Goal: Book appointment/travel/reservation

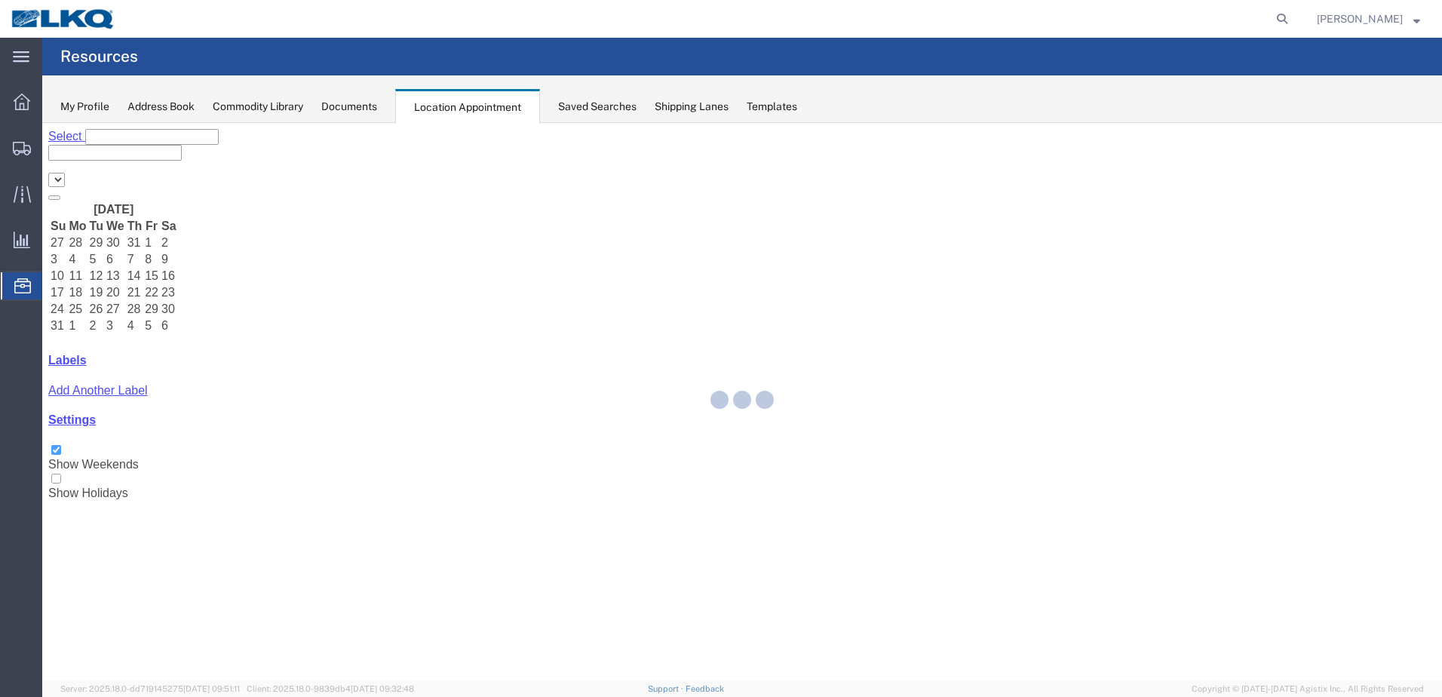
select select "28018"
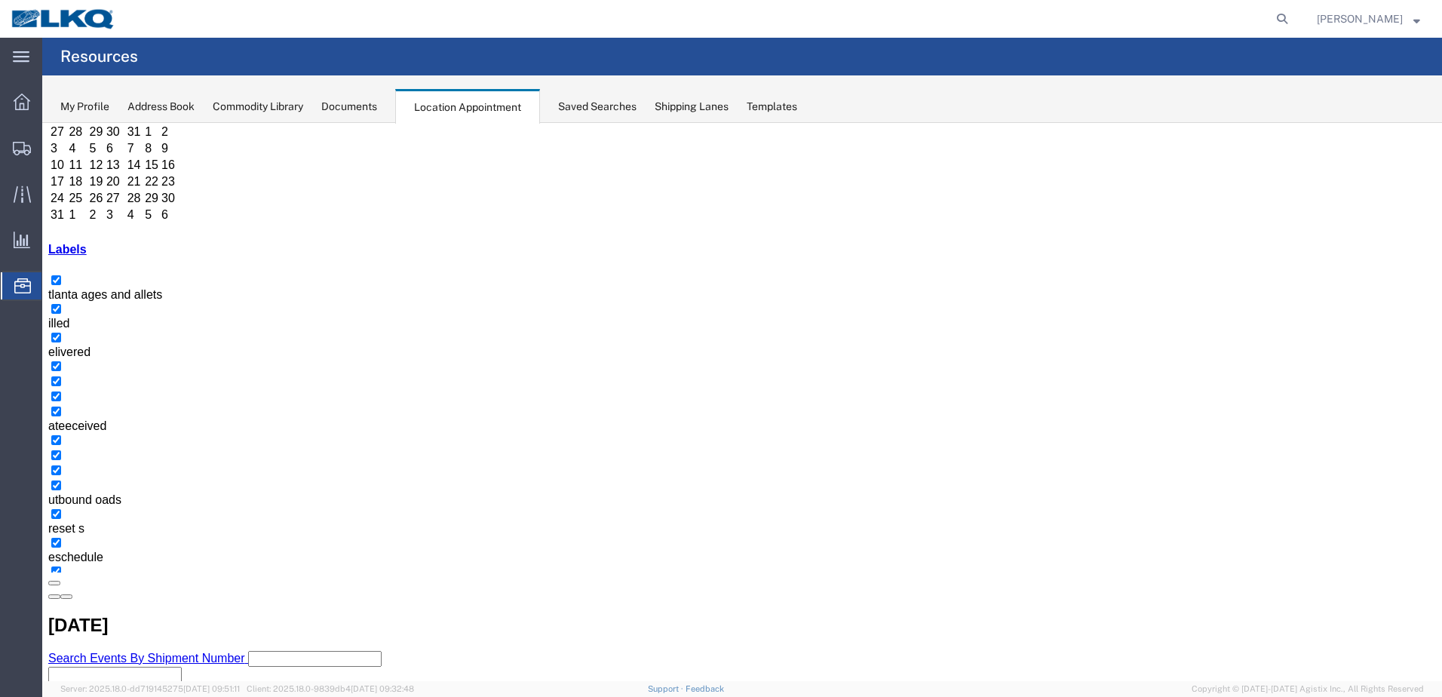
scroll to position [195, 0]
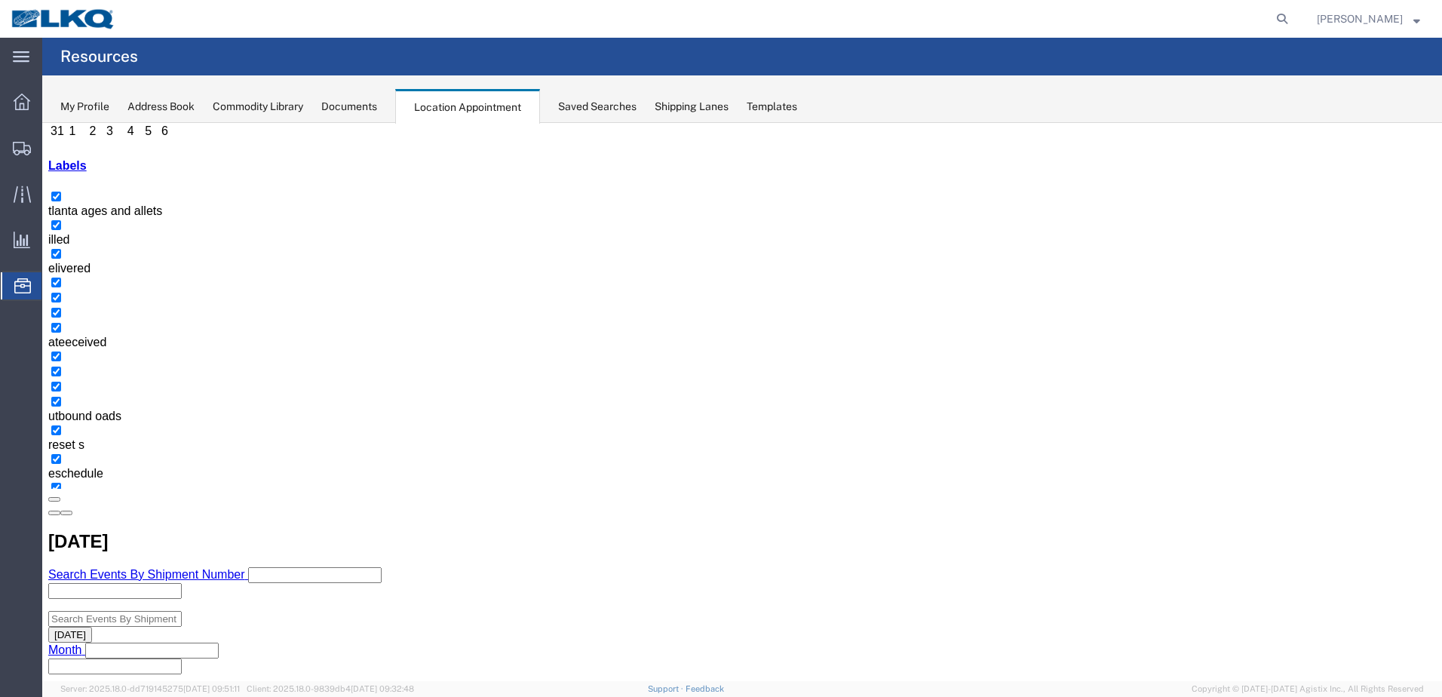
select select "1"
select select
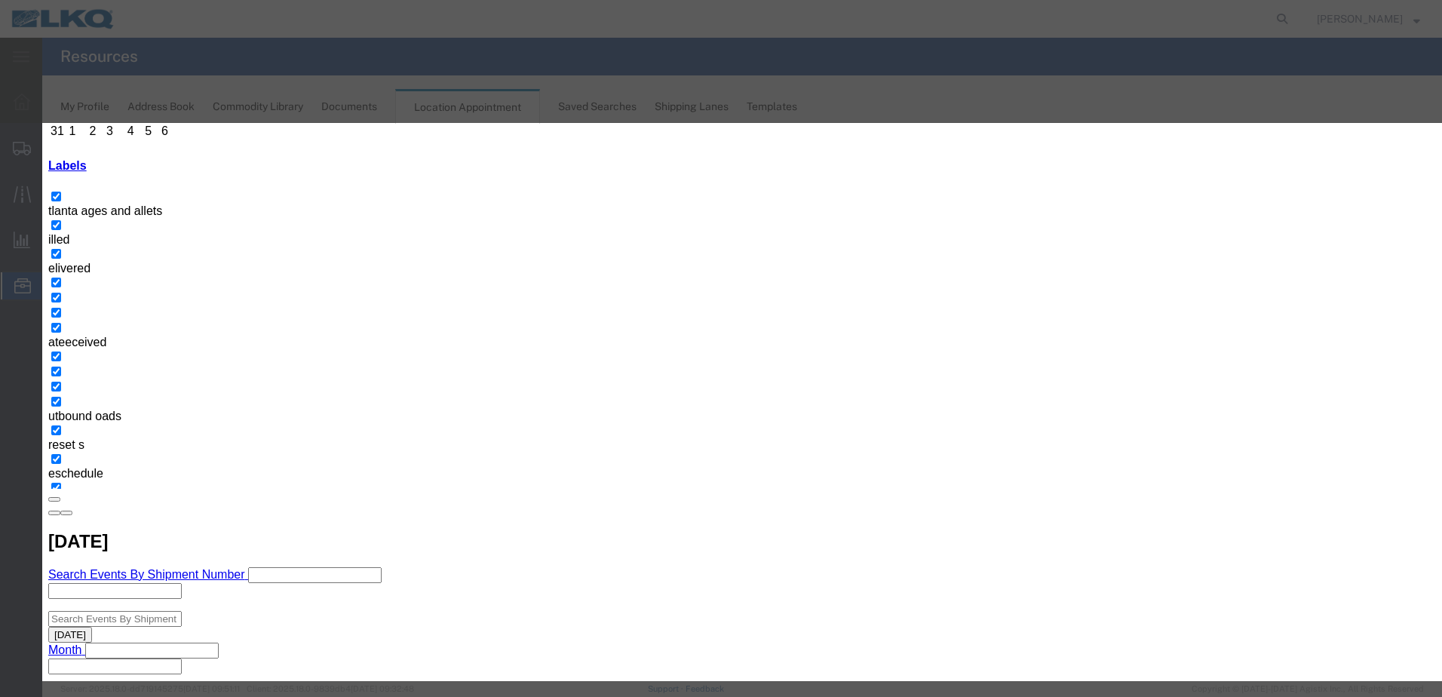
type input "T31506 - First Choice- Skidded"
drag, startPoint x: 771, startPoint y: 280, endPoint x: 773, endPoint y: 287, distance: 7.9
type input "7:00 am"
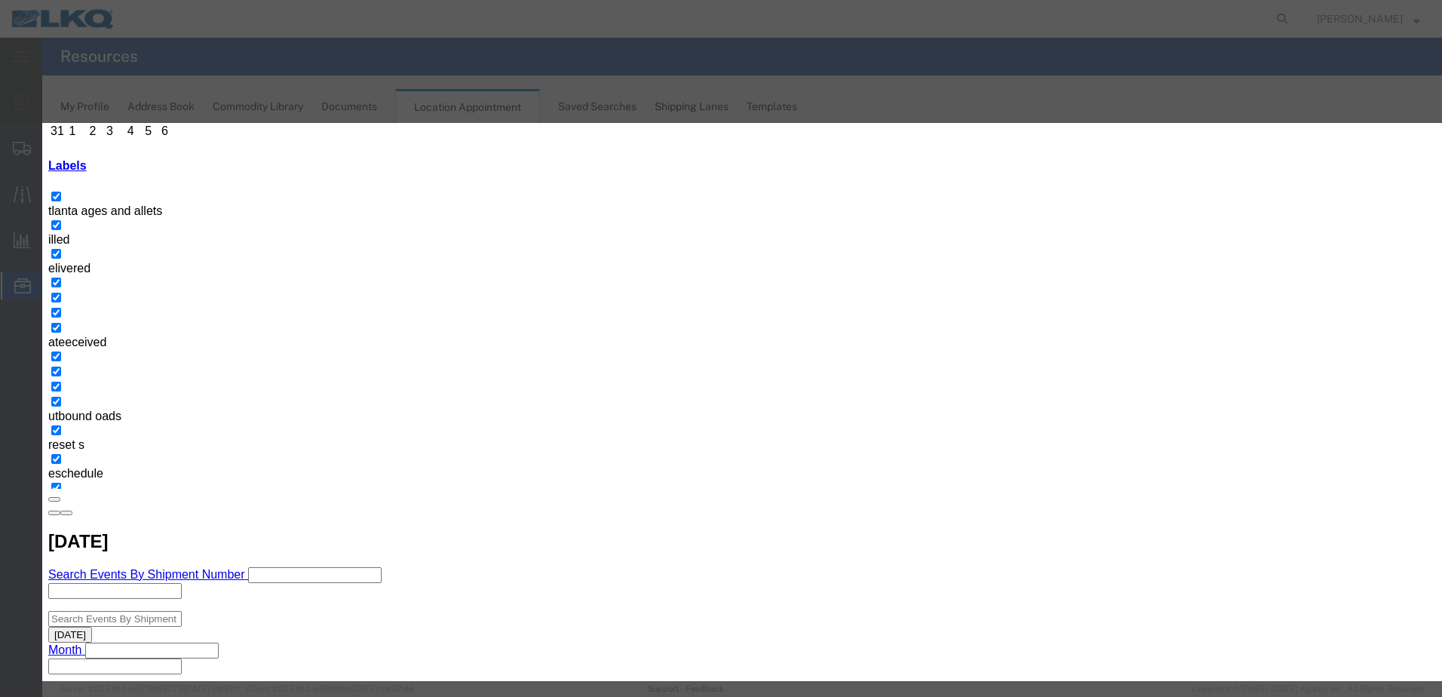
type input "th"
select select "23"
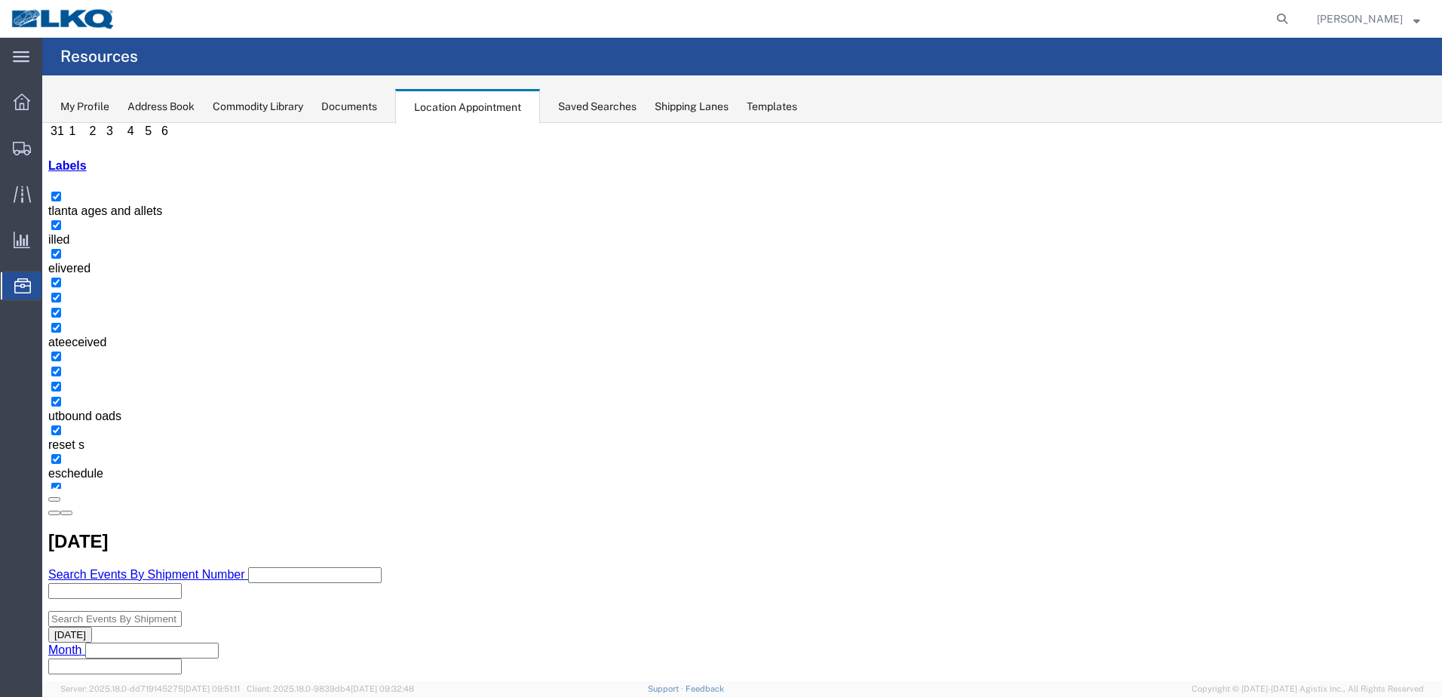
scroll to position [0, 0]
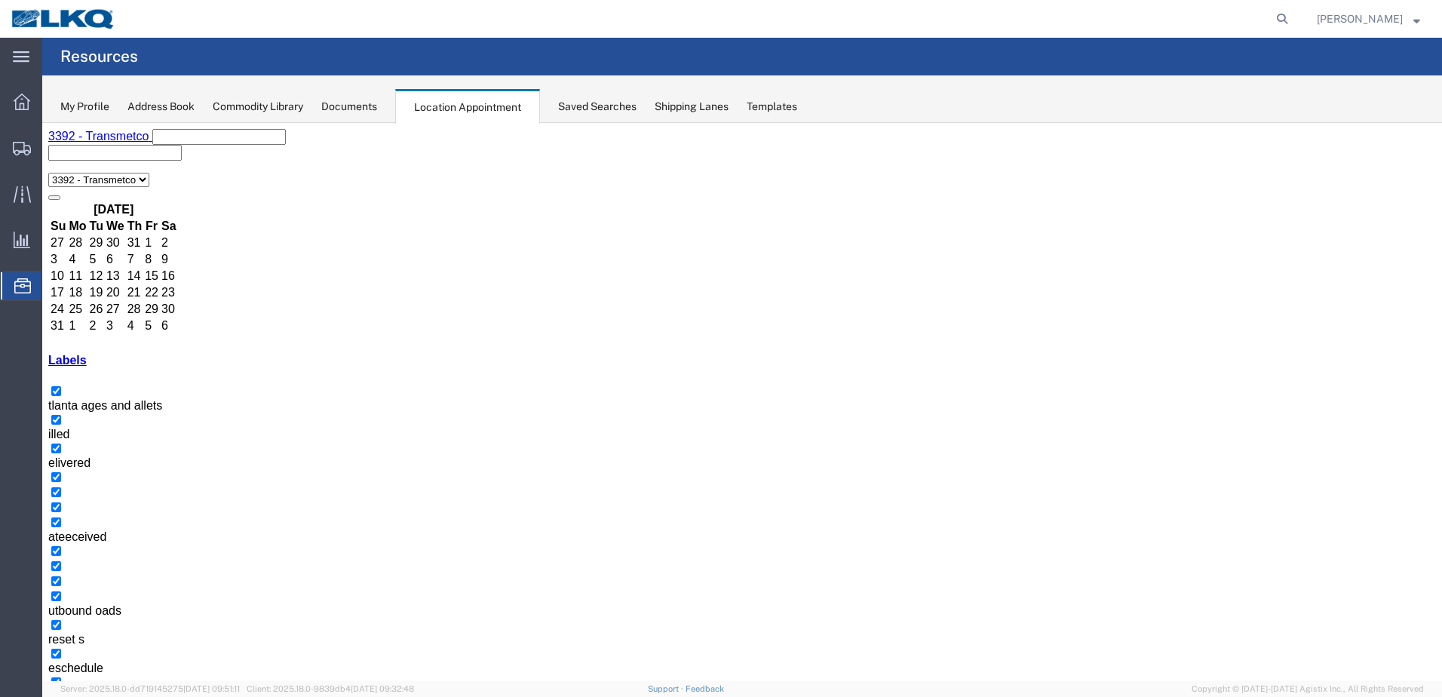
select select "1"
select select
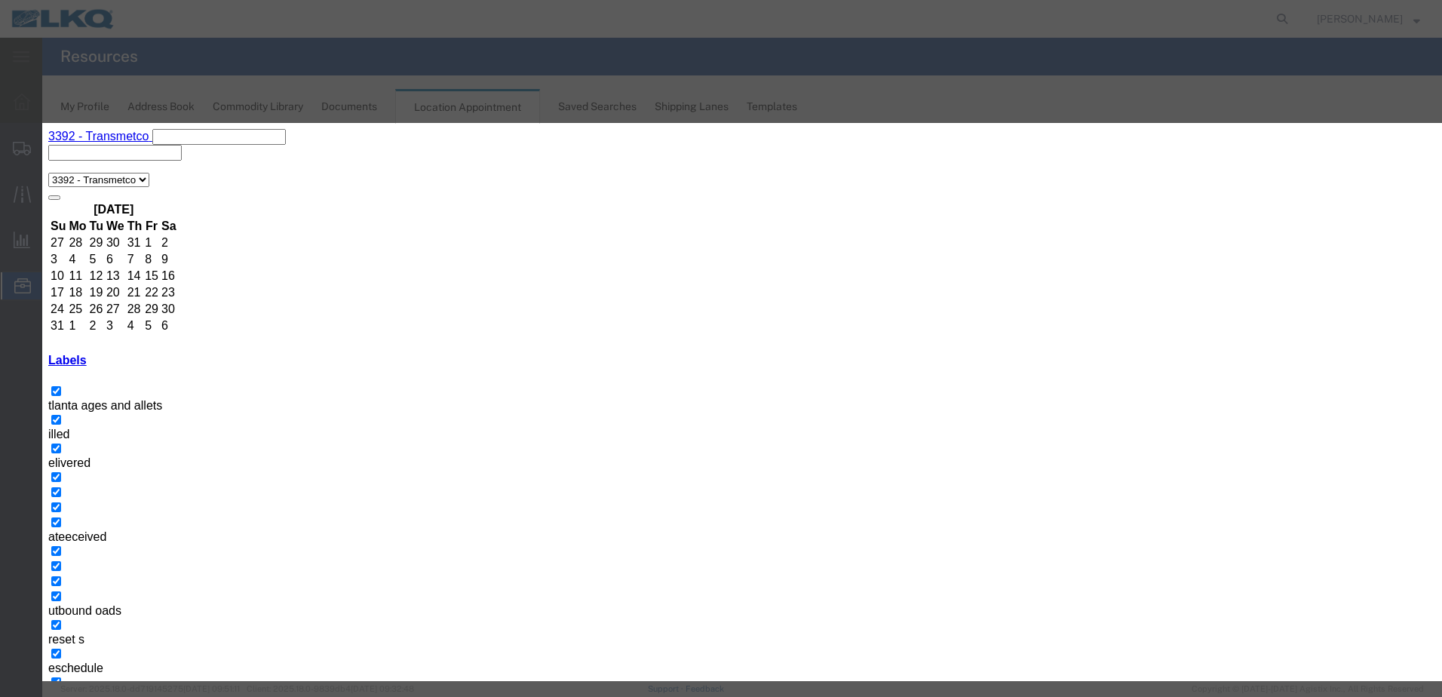
paste input "T31506 - First Choice- Skidded"
type input "T31506 - First Choice- Skidded"
type input "7:00 a"
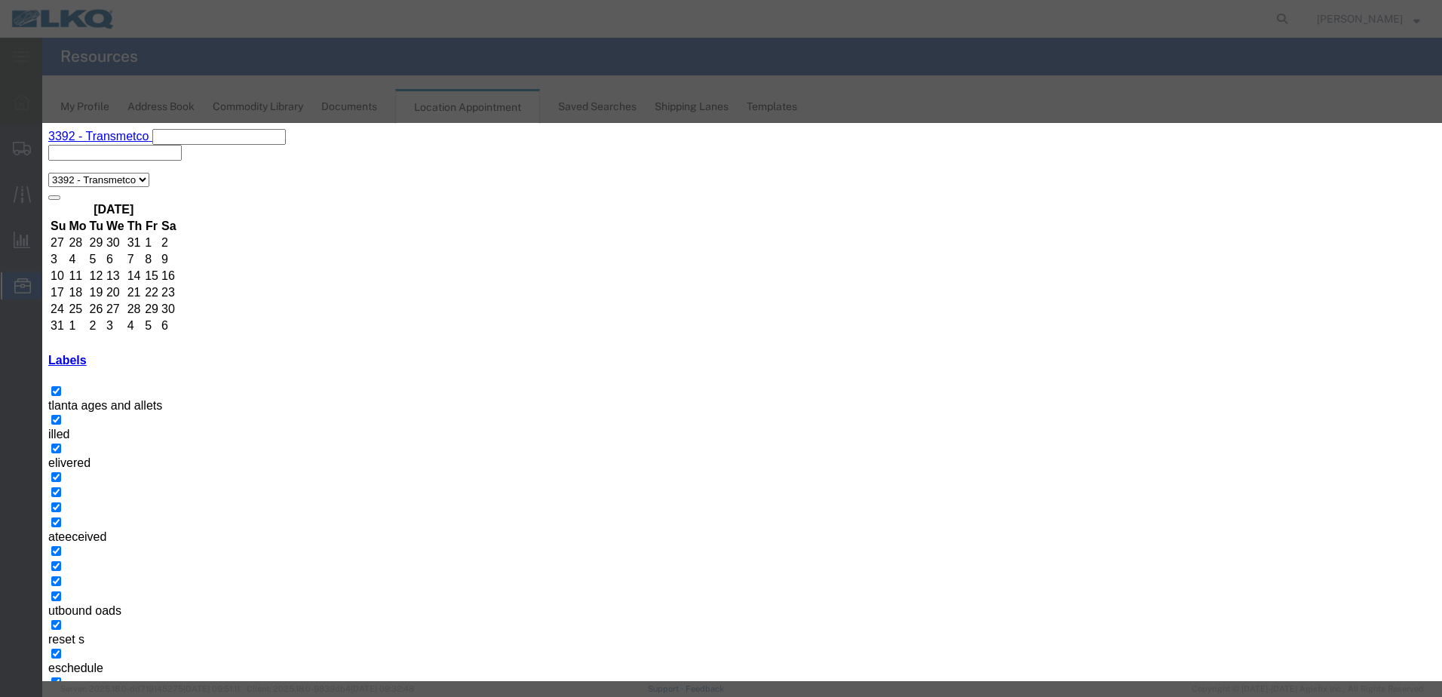
type input "th"
select select "23"
